Goal: Task Accomplishment & Management: Complete application form

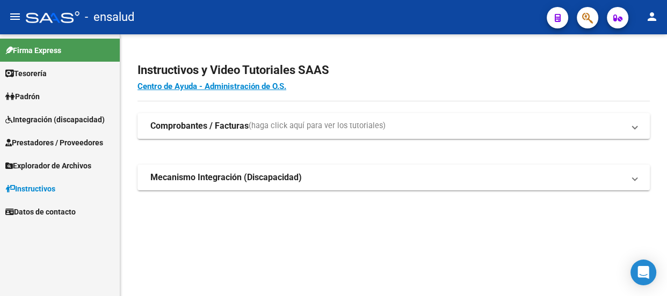
click at [41, 144] on span "Prestadores / Proveedores" at bounding box center [54, 143] width 98 height 12
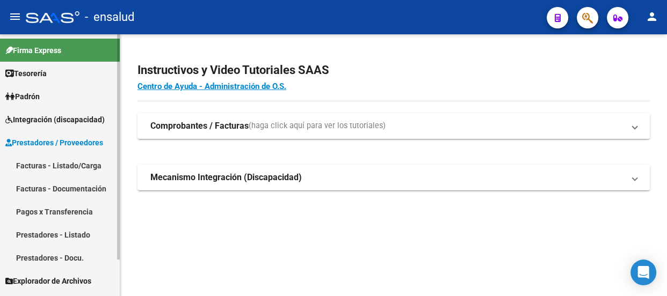
click at [38, 167] on link "Facturas - Listado/Carga" at bounding box center [60, 165] width 120 height 23
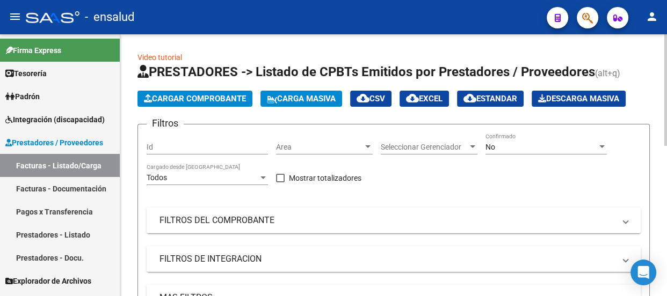
click at [221, 94] on span "Cargar Comprobante" at bounding box center [195, 99] width 102 height 10
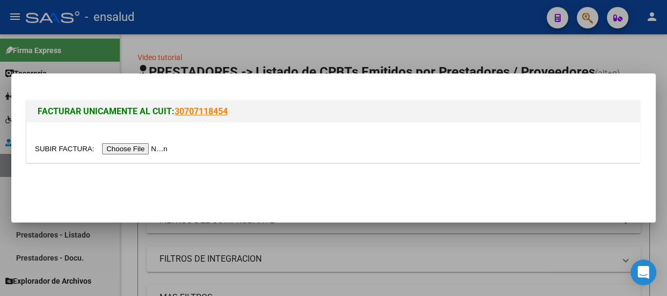
click at [146, 148] on input "file" at bounding box center [103, 148] width 136 height 11
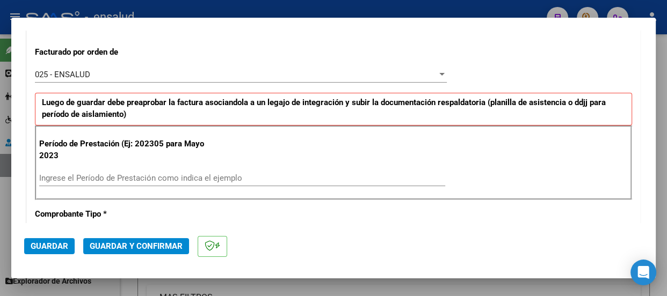
scroll to position [293, 0]
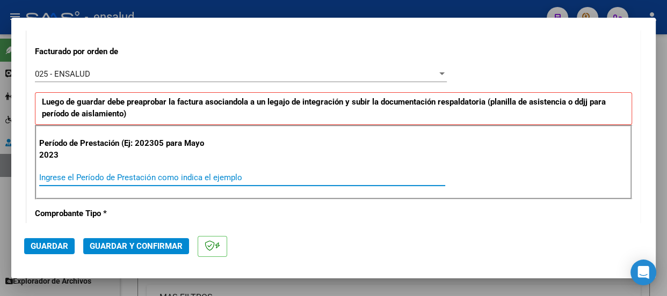
click at [86, 176] on input "Ingrese el Período de Prestación como indica el ejemplo" at bounding box center [242, 178] width 406 height 10
type input "202507"
click at [51, 250] on span "Guardar" at bounding box center [50, 247] width 38 height 10
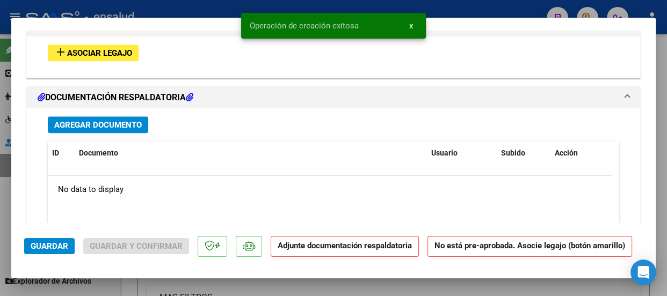
scroll to position [1073, 0]
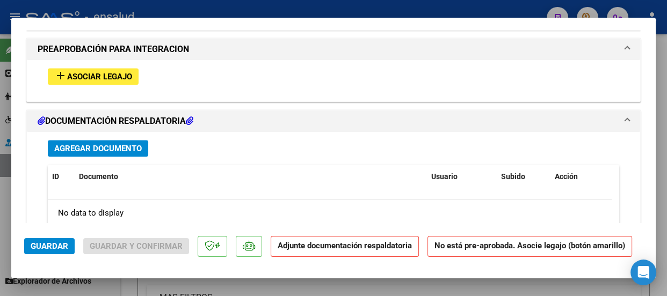
click at [97, 76] on span "Asociar Legajo" at bounding box center [99, 77] width 65 height 10
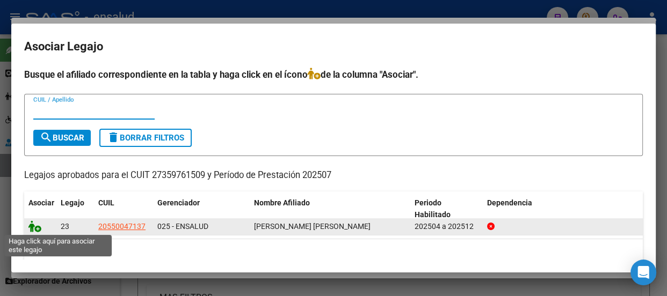
click at [37, 229] on icon at bounding box center [34, 227] width 13 height 12
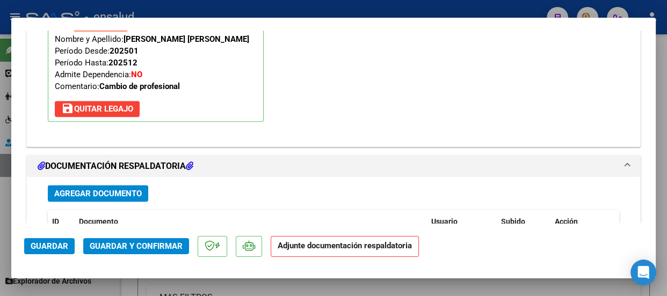
scroll to position [1199, 0]
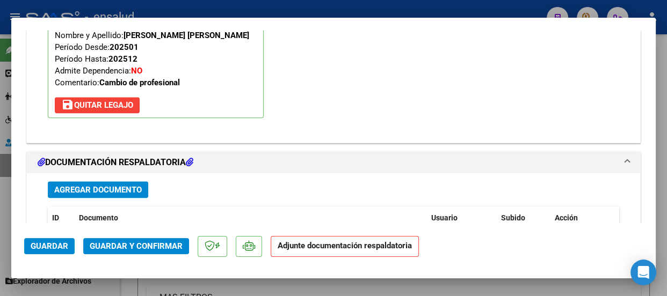
click at [118, 191] on span "Agregar Documento" at bounding box center [97, 190] width 87 height 10
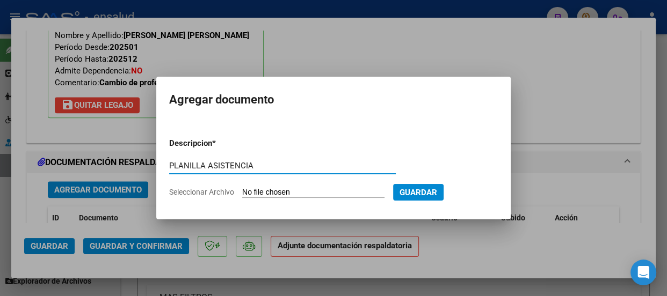
type input "PLANILLA ASISTENCIA"
click at [296, 185] on form "Descripcion * PLANILLA ASISTENCIA Escriba aquí una descripcion Seleccionar Arch…" at bounding box center [333, 167] width 328 height 77
click at [338, 192] on input "Seleccionar Archivo" at bounding box center [313, 193] width 142 height 10
type input "C:\fakepath\[PERSON_NAME] SALVADOR_202507_90_N_DAVIES ARIADNA_1-127-PA.pdf"
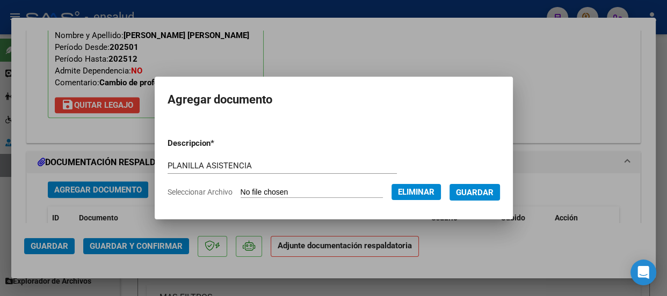
click at [484, 192] on span "Guardar" at bounding box center [475, 193] width 38 height 10
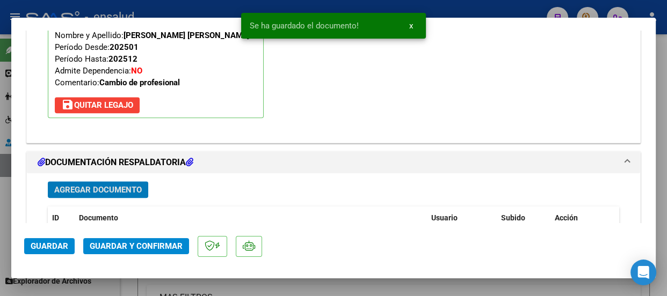
click at [123, 245] on span "Guardar y Confirmar" at bounding box center [136, 247] width 93 height 10
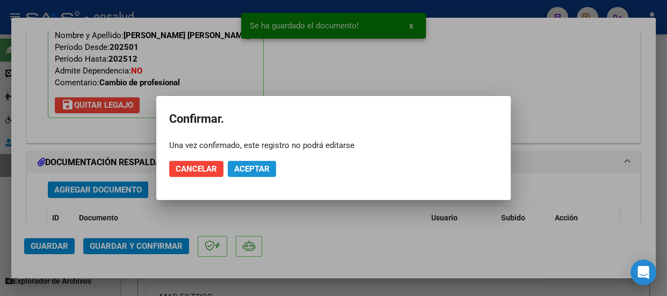
click at [248, 171] on span "Aceptar" at bounding box center [251, 169] width 35 height 10
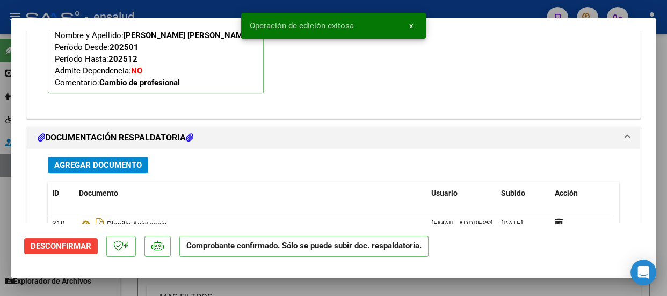
click at [409, 24] on span "x" at bounding box center [411, 26] width 4 height 10
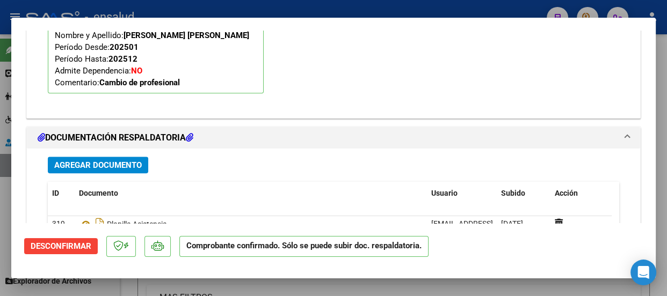
click at [419, 8] on div at bounding box center [333, 148] width 667 height 296
type input "$ 0,00"
